Goal: Task Accomplishment & Management: Manage account settings

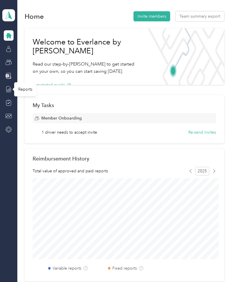
click at [24, 88] on div "Reports" at bounding box center [25, 89] width 22 height 14
click at [23, 92] on div "Reports" at bounding box center [25, 89] width 22 height 14
click at [12, 90] on icon at bounding box center [8, 89] width 6 height 6
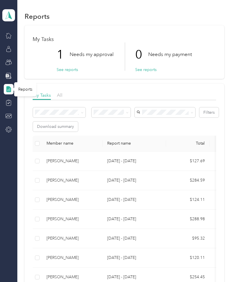
click at [68, 70] on button "See reports" at bounding box center [67, 70] width 21 height 6
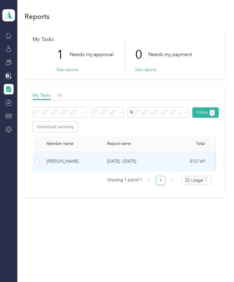
click at [59, 162] on div "Kyle J. Peyton" at bounding box center [72, 161] width 51 height 6
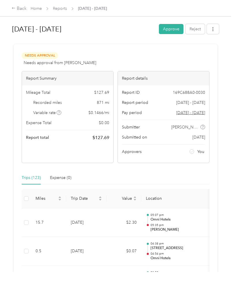
click at [173, 31] on button "Approve" at bounding box center [171, 29] width 25 height 10
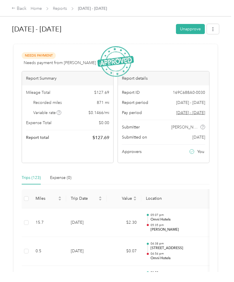
click at [40, 10] on link "Home" at bounding box center [36, 8] width 11 height 5
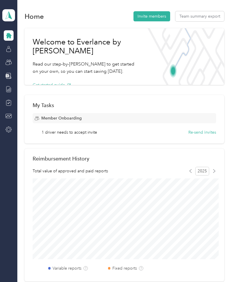
click at [62, 134] on span "1 driver needs to accept invite" at bounding box center [69, 132] width 55 height 6
click at [207, 131] on button "Re-send invites" at bounding box center [202, 132] width 28 height 6
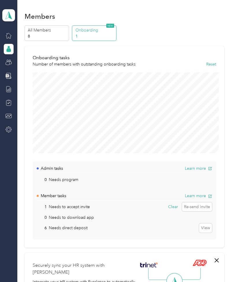
scroll to position [6, 0]
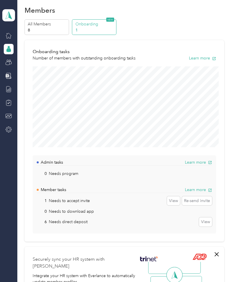
click at [97, 39] on div "All Members 8 Onboarding 1 NEW Onboarding tasks Number of members with outstand…" at bounding box center [125, 130] width 200 height 223
click at [93, 31] on p "1" at bounding box center [94, 30] width 39 height 6
click at [34, 26] on p "All Members" at bounding box center [47, 24] width 39 height 6
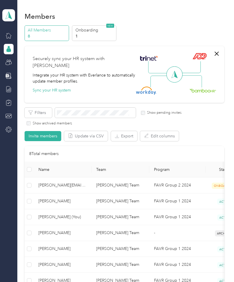
click at [4, 87] on div at bounding box center [9, 89] width 10 height 10
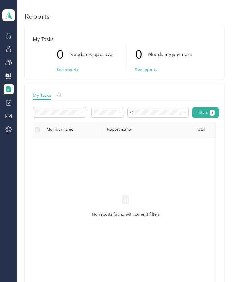
click at [8, 90] on icon at bounding box center [8, 89] width 5 height 6
click at [66, 67] on button "See reports" at bounding box center [67, 70] width 21 height 6
click at [9, 92] on icon at bounding box center [8, 89] width 5 height 6
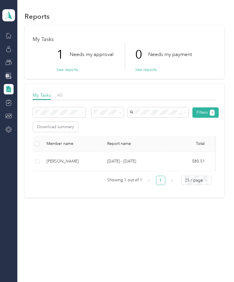
click at [67, 71] on button "See reports" at bounding box center [67, 70] width 21 height 6
click at [60, 163] on div "Luke A. Bruner" at bounding box center [72, 161] width 51 height 6
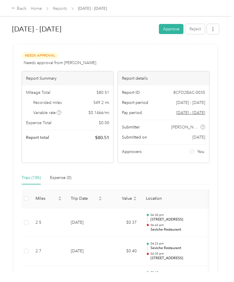
click at [176, 30] on button "Approve" at bounding box center [171, 29] width 25 height 10
